Goal: Check status: Check status

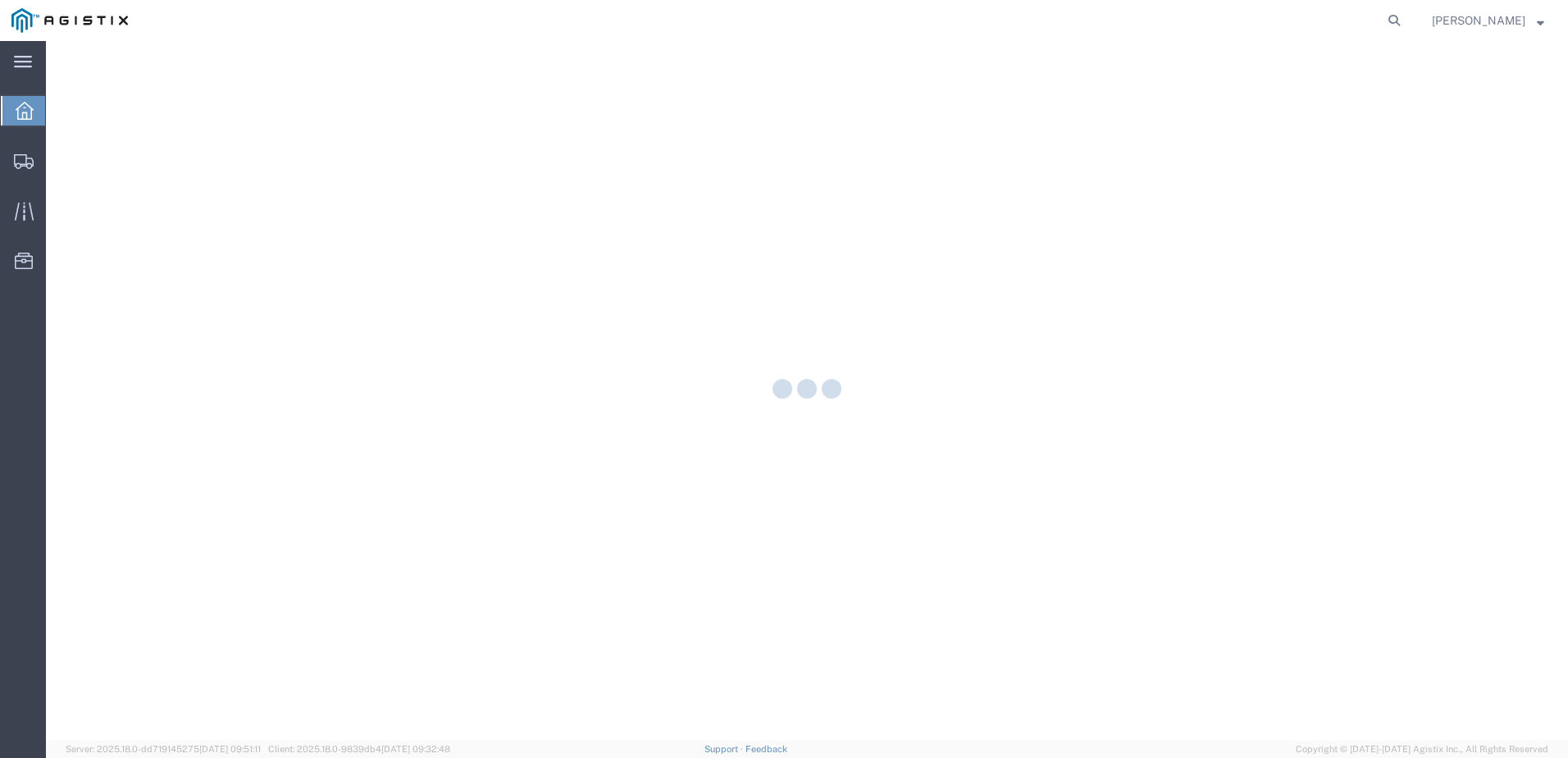
click at [771, 294] on div at bounding box center [807, 391] width 1522 height 700
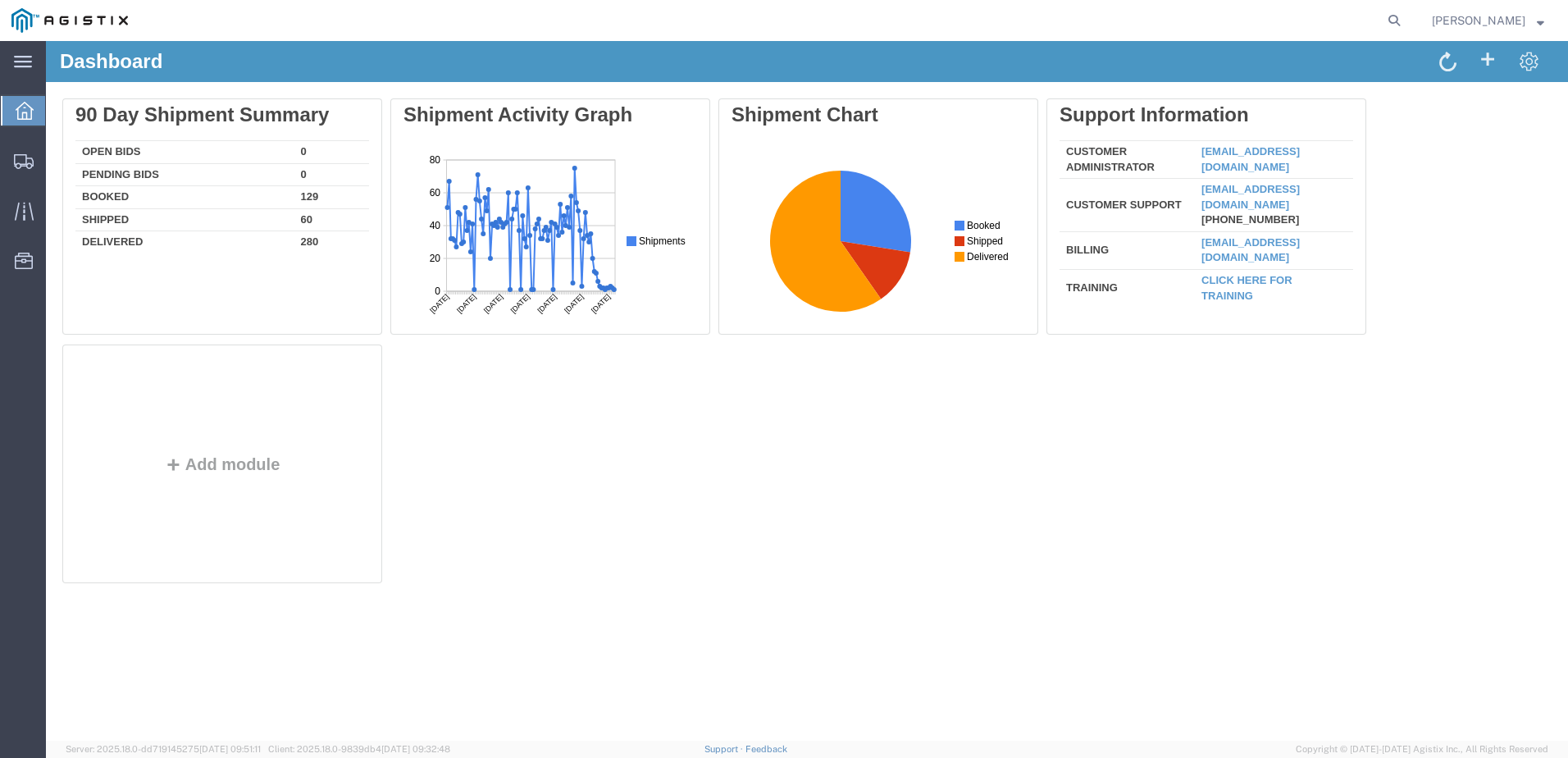
click at [1439, 26] on nav "[PERSON_NAME]" at bounding box center [789, 20] width 1556 height 41
click at [1406, 22] on icon at bounding box center [1393, 20] width 23 height 23
click at [1207, 29] on input "search" at bounding box center [1132, 20] width 499 height 40
paste input "56809407"
type input "56809407"
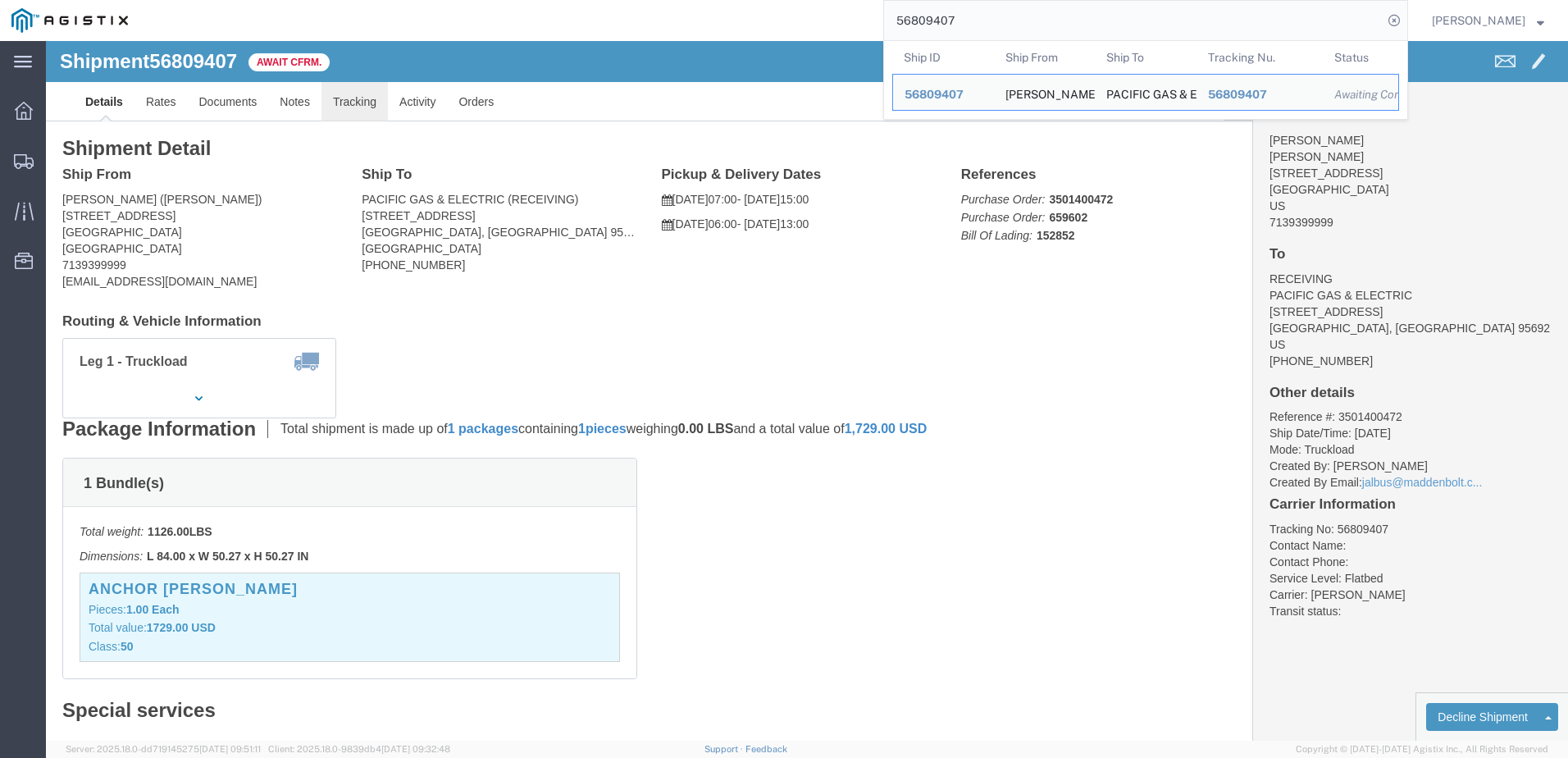
click link "Tracking"
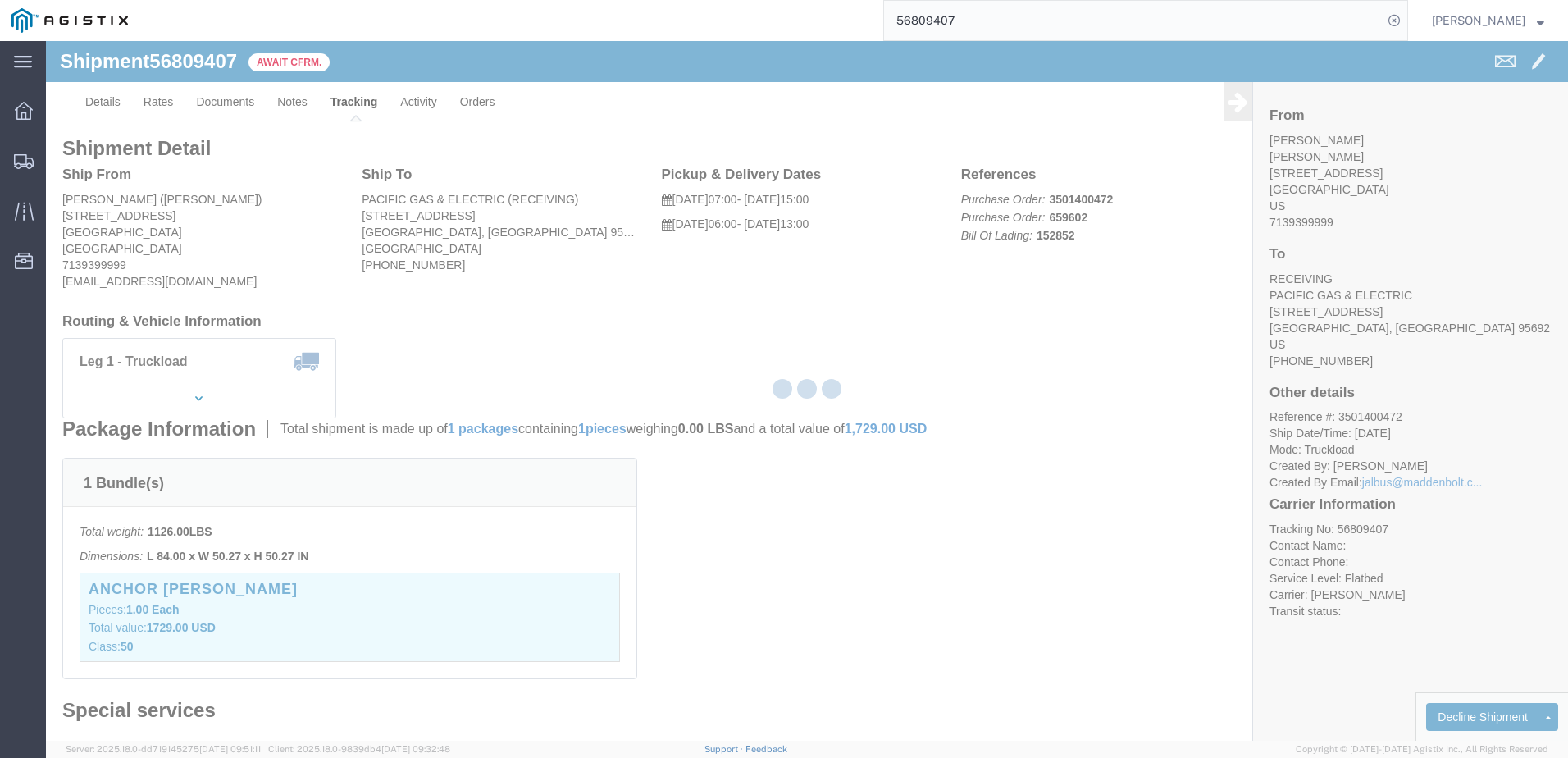
click at [308, 108] on div at bounding box center [807, 391] width 1522 height 700
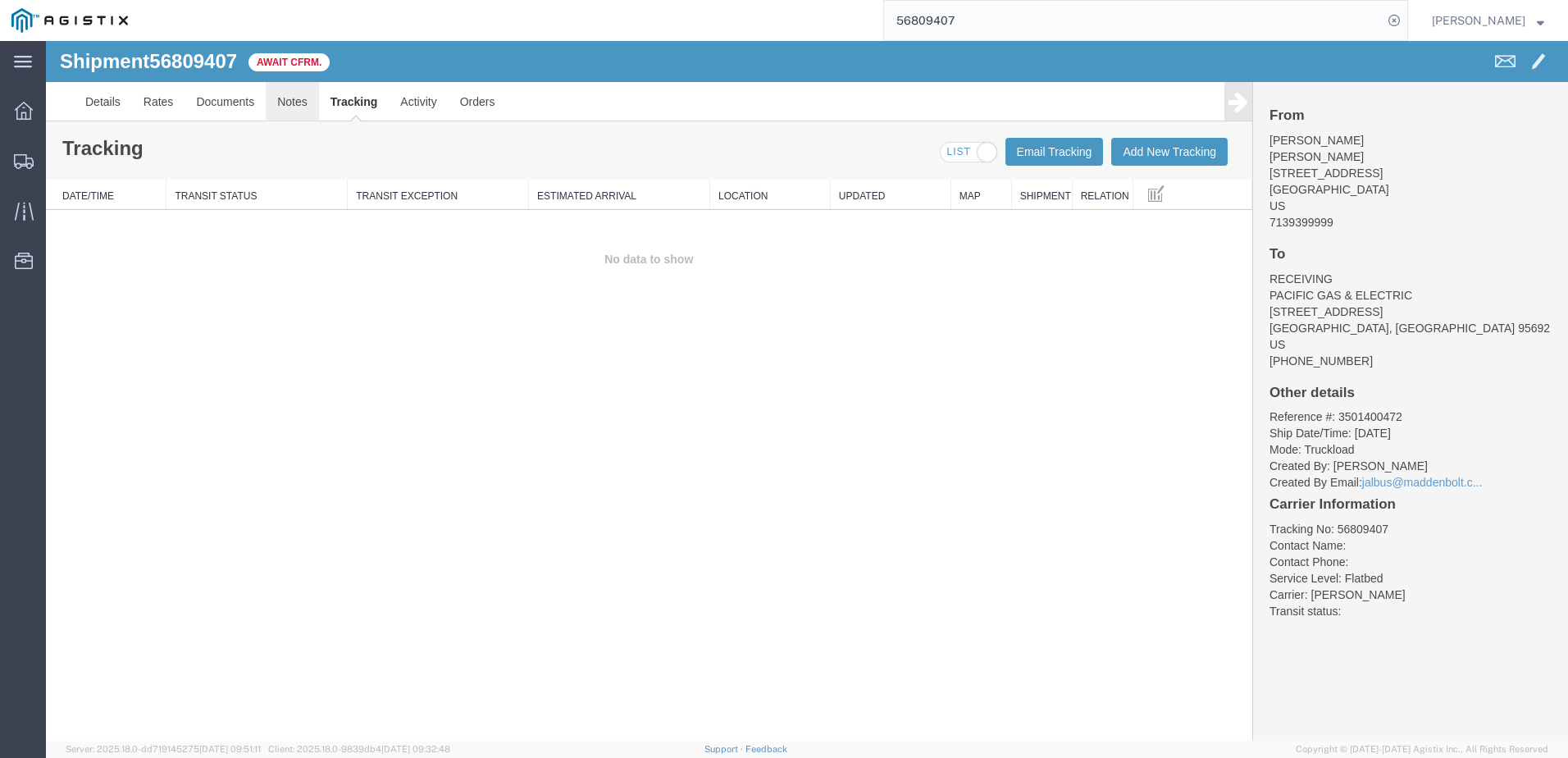
click at [299, 107] on link "Notes" at bounding box center [292, 102] width 53 height 40
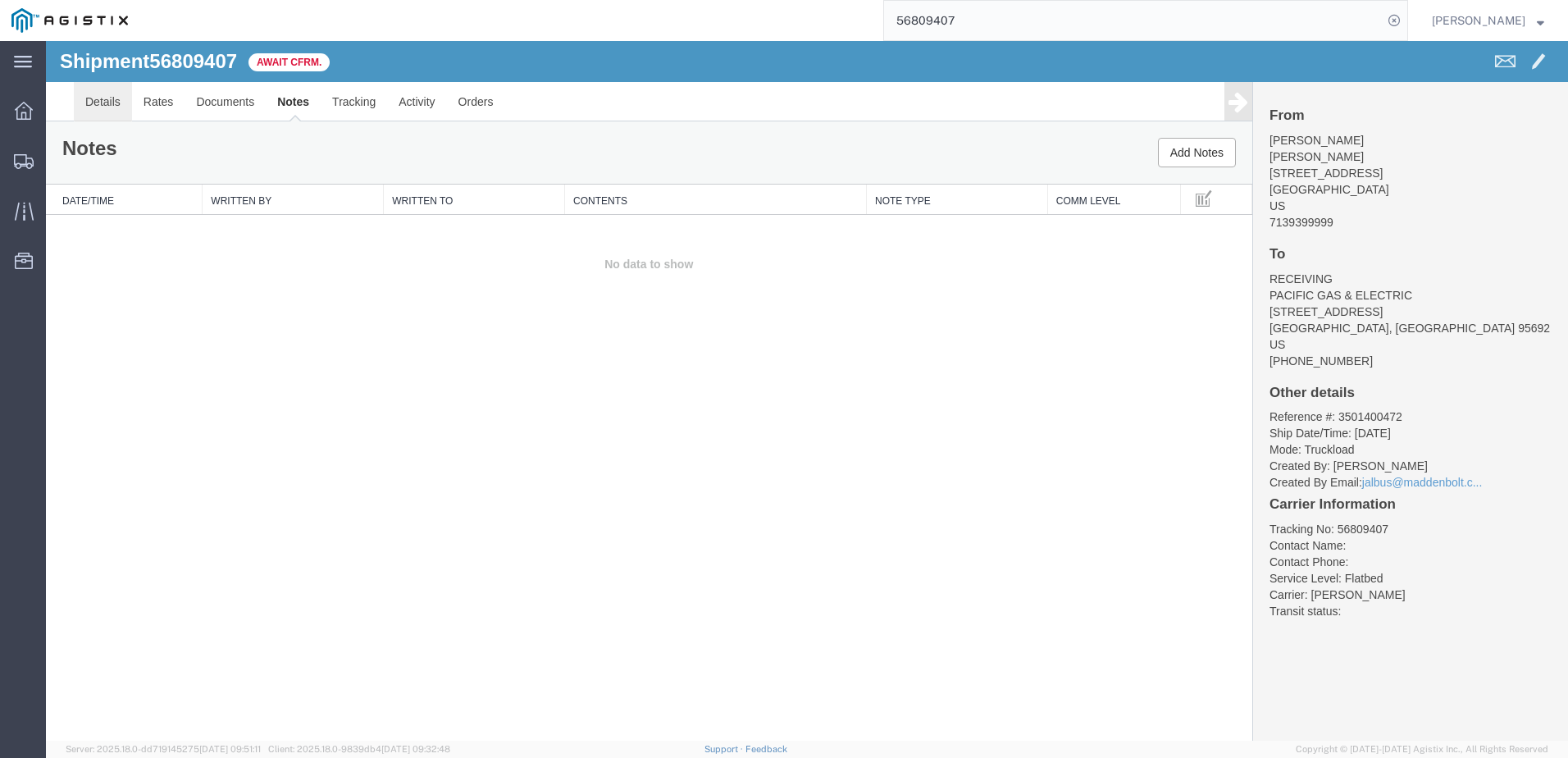
click at [115, 108] on link "Details" at bounding box center [103, 102] width 58 height 40
